Goal: Information Seeking & Learning: Learn about a topic

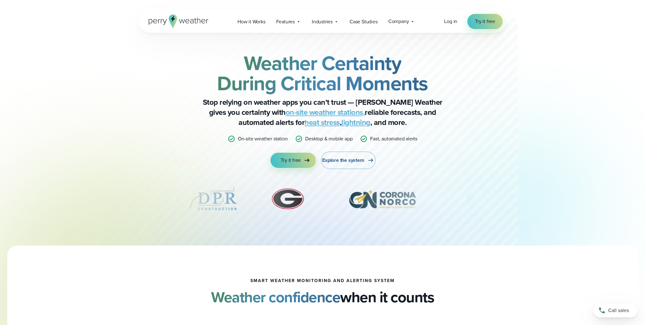
click at [353, 159] on span "Explore the system" at bounding box center [343, 160] width 42 height 8
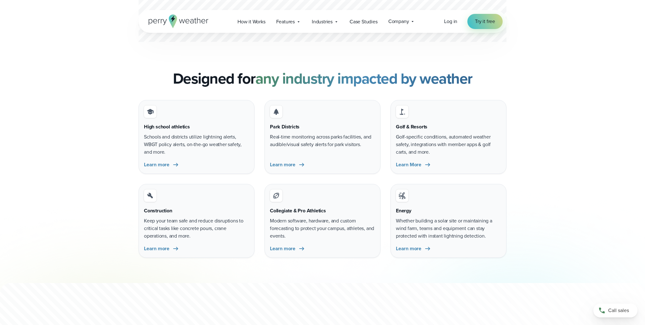
scroll to position [1918, 0]
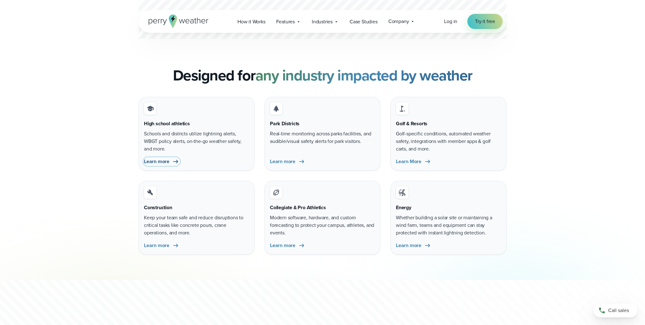
click at [164, 161] on span "Learn more" at bounding box center [157, 162] width 26 height 8
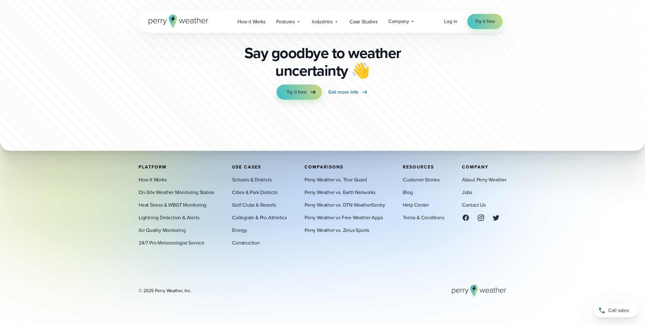
scroll to position [3543, 0]
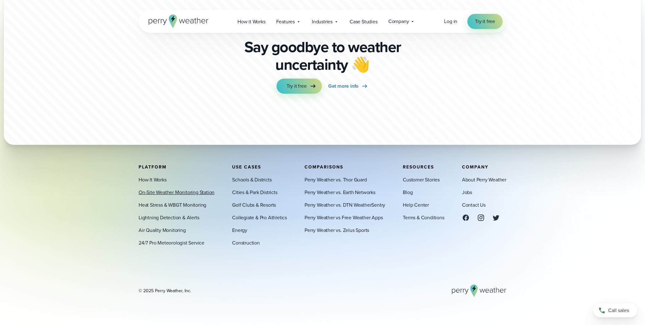
click at [164, 192] on link "On-Site Weather Monitoring Station" at bounding box center [177, 192] width 76 height 8
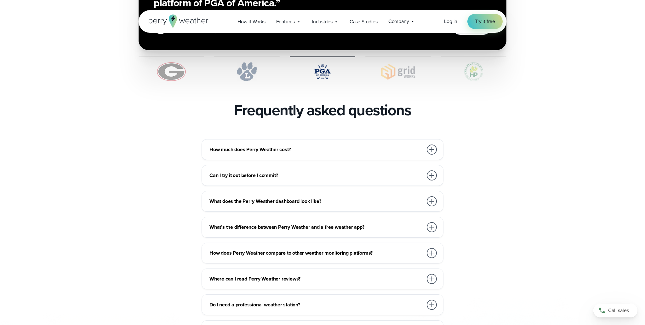
scroll to position [1312, 0]
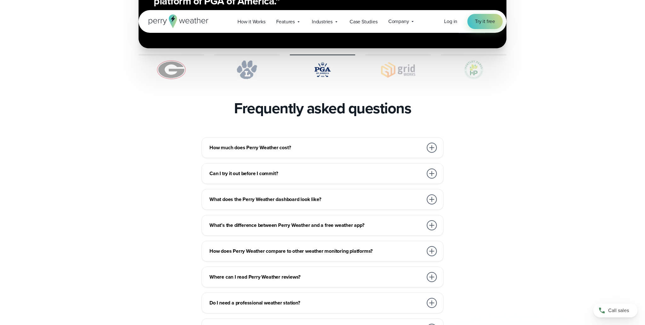
click at [433, 142] on div at bounding box center [432, 147] width 10 height 10
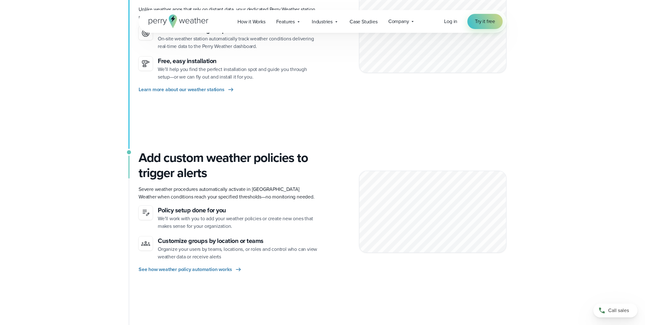
scroll to position [0, 0]
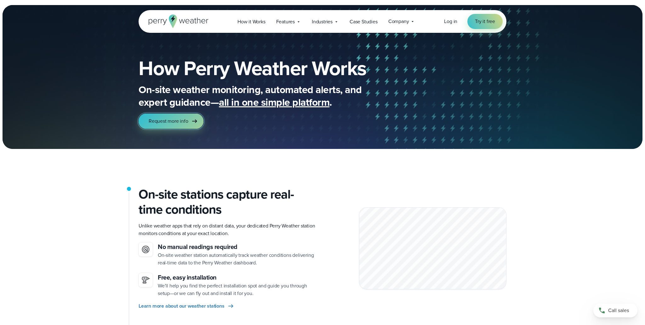
click at [192, 119] on icon at bounding box center [195, 121] width 8 height 8
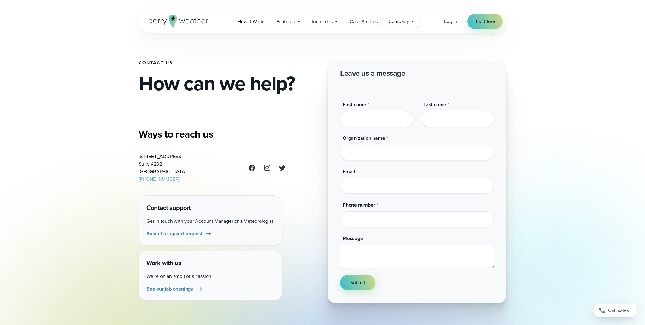
scroll to position [5, 0]
